Goal: Navigation & Orientation: Find specific page/section

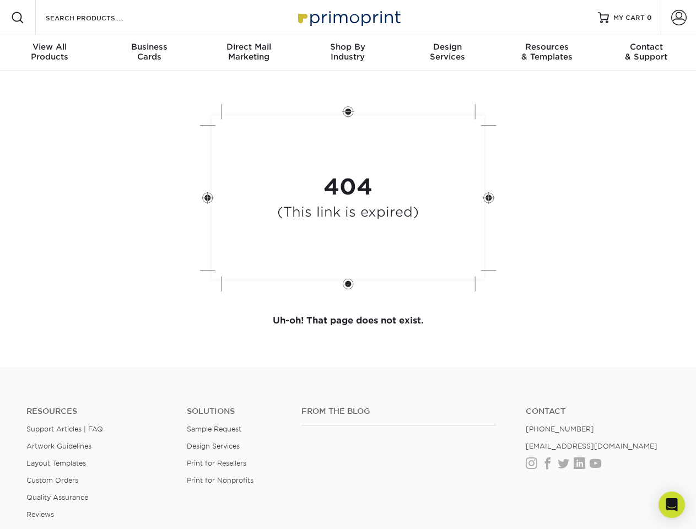
click at [348, 264] on div "404 (This link is expired)" at bounding box center [348, 199] width 330 height 204
click at [18, 18] on span at bounding box center [17, 17] width 13 height 13
click at [678, 18] on span at bounding box center [678, 17] width 15 height 15
click at [50, 53] on div "View All Products" at bounding box center [49, 52] width 99 height 20
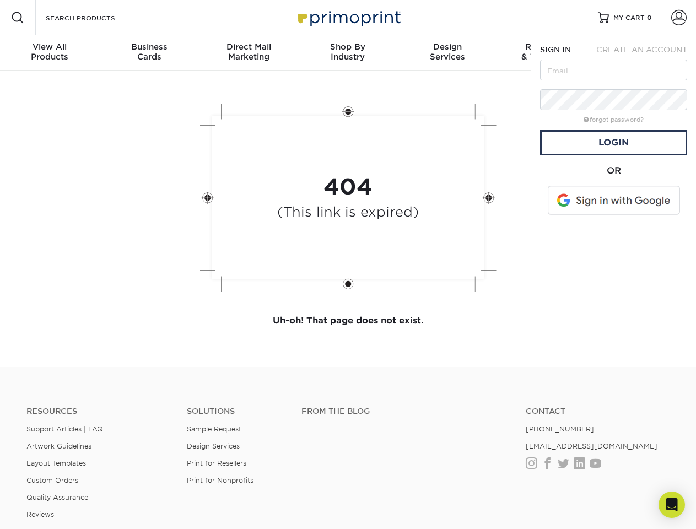
click at [149, 53] on div "Business Cards" at bounding box center [148, 52] width 99 height 20
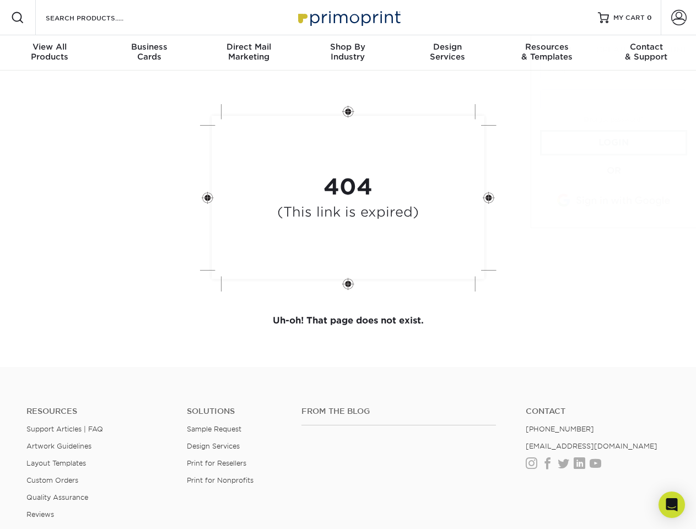
click at [248, 53] on div "Direct Mail Marketing" at bounding box center [248, 52] width 99 height 20
click at [348, 53] on div "Shop By Industry" at bounding box center [347, 52] width 99 height 20
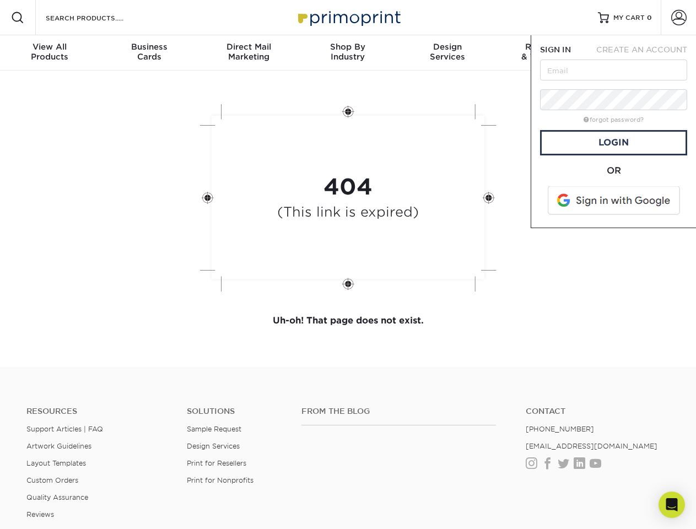
click at [447, 53] on div "Design Services" at bounding box center [447, 52] width 99 height 20
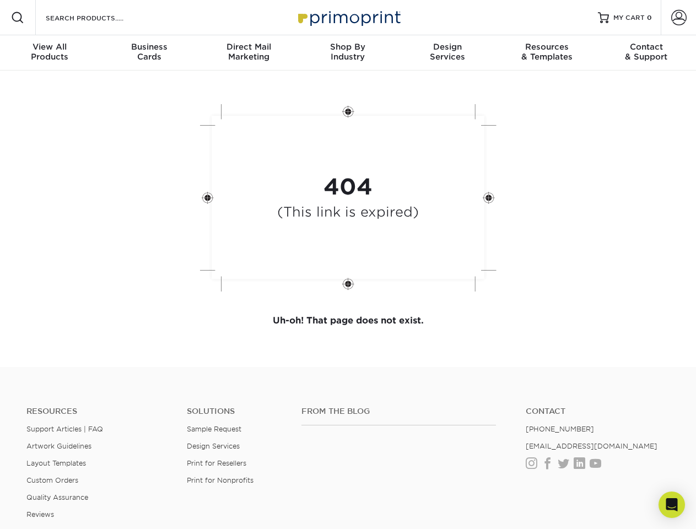
click at [546, 53] on span "SIGN IN" at bounding box center [555, 49] width 31 height 9
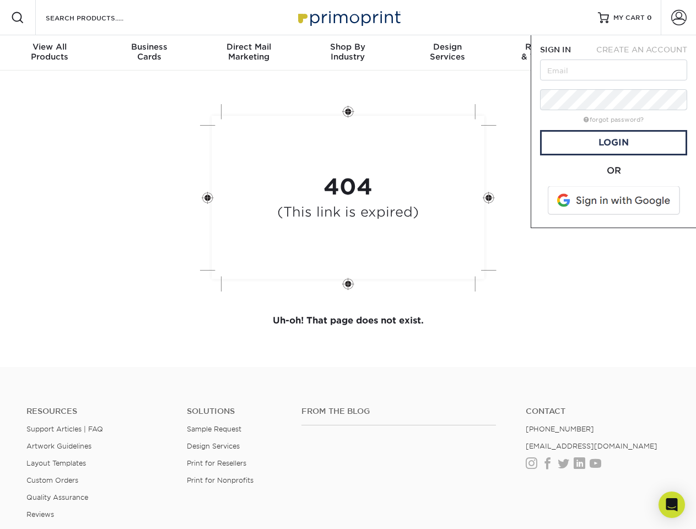
click at [646, 53] on div "Contact & Support" at bounding box center [645, 52] width 99 height 20
